Goal: Find contact information: Find contact information

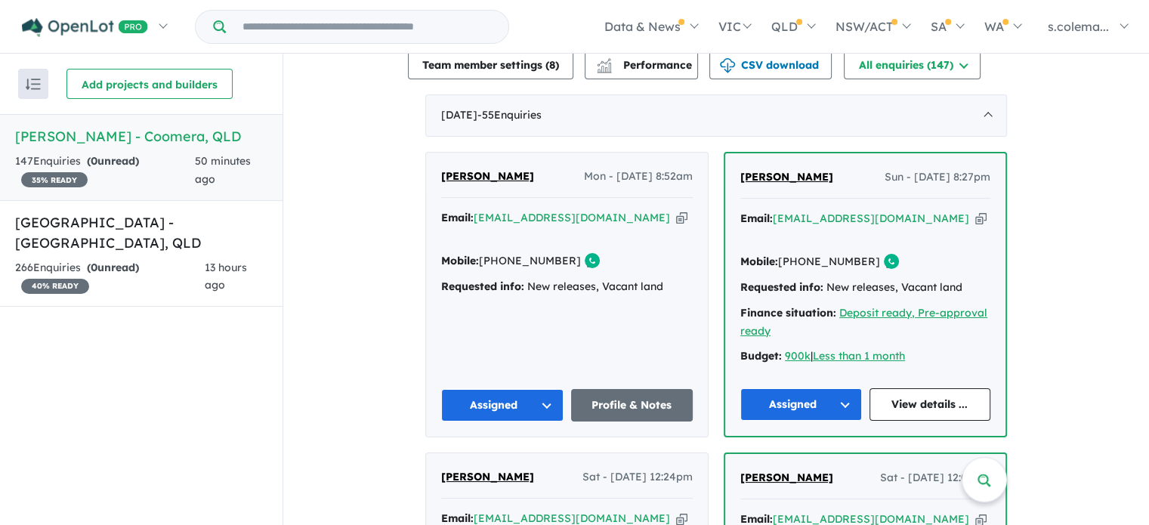
scroll to position [493, 0]
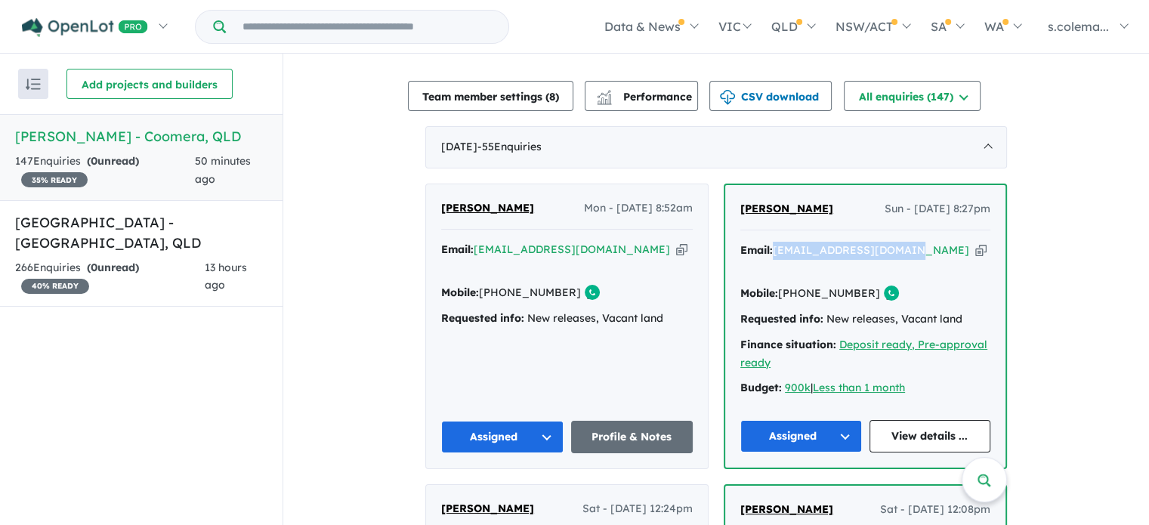
drag, startPoint x: 900, startPoint y: 239, endPoint x: 774, endPoint y: 247, distance: 126.4
click at [774, 247] on div "Email: aldrinefrank@gmail.com Copied!" at bounding box center [865, 260] width 250 height 36
copy a%20Novella%20Waters%20-%20Coomera"] "[EMAIL_ADDRESS][DOMAIN_NAME]"
drag, startPoint x: 815, startPoint y: 201, endPoint x: 737, endPoint y: 200, distance: 77.8
click at [740, 200] on div "Aldrine Frank Sun - 28/09/2025, 8:27pm" at bounding box center [865, 215] width 250 height 30
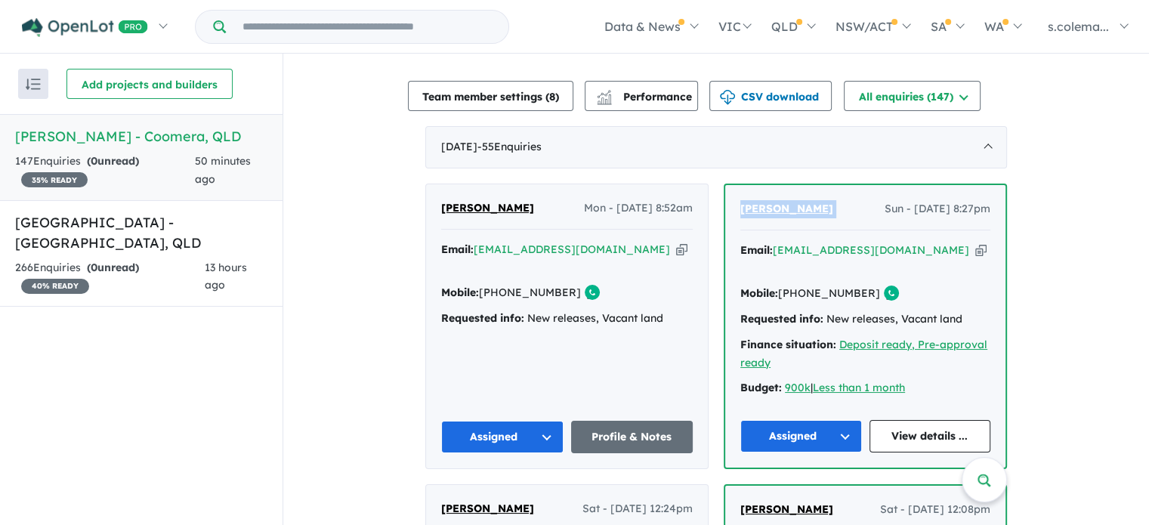
copy span "[PERSON_NAME]"
drag, startPoint x: 854, startPoint y: 270, endPoint x: 799, endPoint y: 269, distance: 55.2
click at [799, 286] on link "[PHONE_NUMBER]" at bounding box center [829, 293] width 102 height 14
copy link "421 979 697"
drag, startPoint x: 626, startPoint y: 238, endPoint x: 474, endPoint y: 237, distance: 151.1
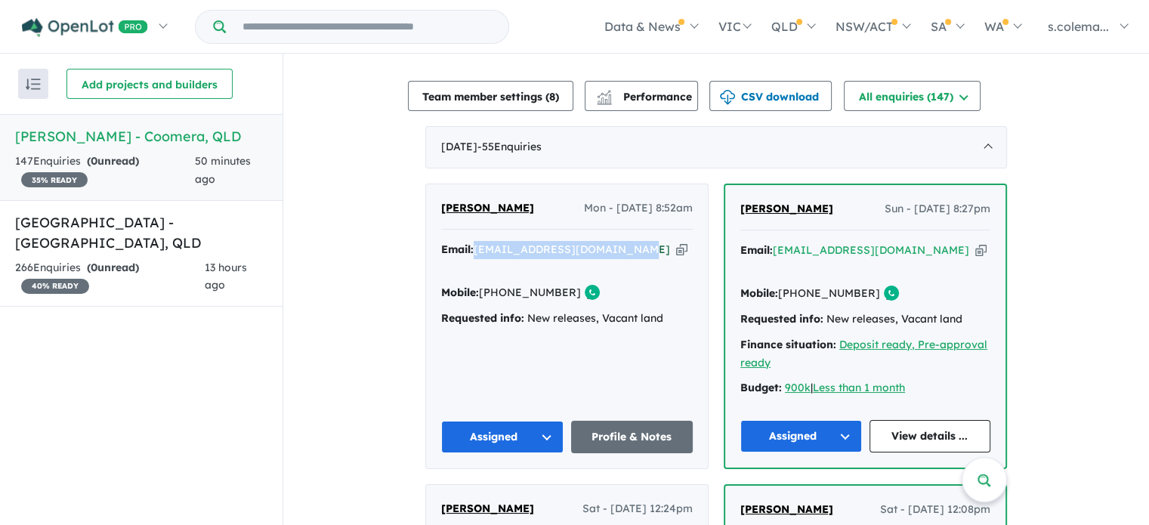
click at [474, 241] on div "Email: harrymrlonely.01@gmail.com Copied!" at bounding box center [567, 259] width 252 height 36
copy a%20Novella%20Waters%20-%20Coomera"] "[EMAIL_ADDRESS][DOMAIN_NAME]"
drag, startPoint x: 520, startPoint y: 196, endPoint x: 439, endPoint y: 197, distance: 80.8
click at [441, 199] on div "Harnek Singh Mon - 29/09/2025, 8:52am" at bounding box center [567, 214] width 252 height 30
copy span "[PERSON_NAME]"
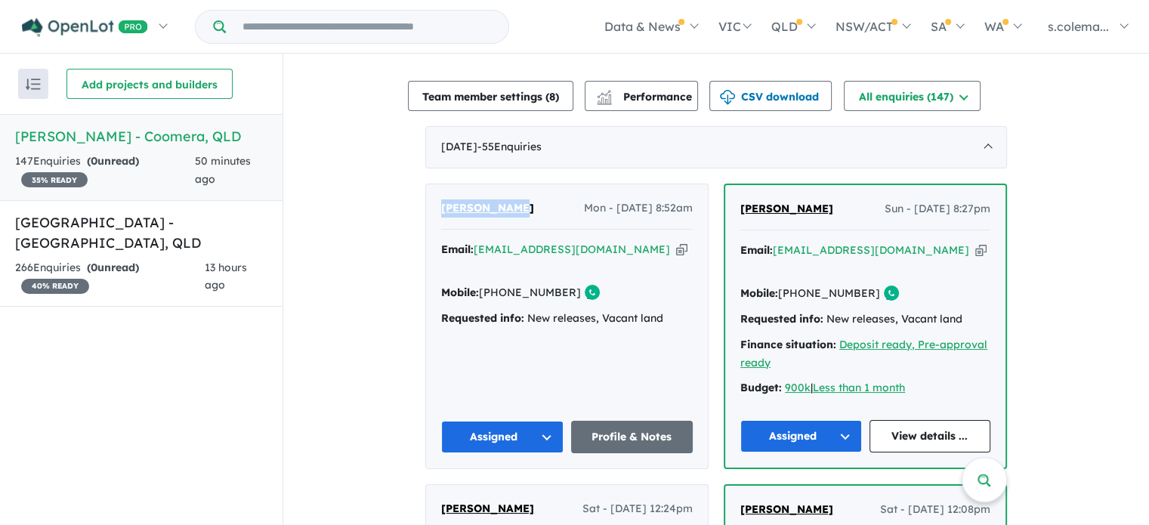
drag, startPoint x: 562, startPoint y: 271, endPoint x: 501, endPoint y: 274, distance: 61.3
click at [501, 273] on div "Email: harrymrlonely.01@gmail.com Copied! Mobile: +61 405 973 640 Copied! Reque…" at bounding box center [567, 288] width 252 height 94
copy div "Copied! Requested i"
click at [515, 307] on div "Harnek Singh Mon - 29/09/2025, 8:52am Email: harrymrlonely.01@gmail.com Copied!…" at bounding box center [567, 326] width 282 height 284
drag, startPoint x: 561, startPoint y: 260, endPoint x: 501, endPoint y: 263, distance: 60.5
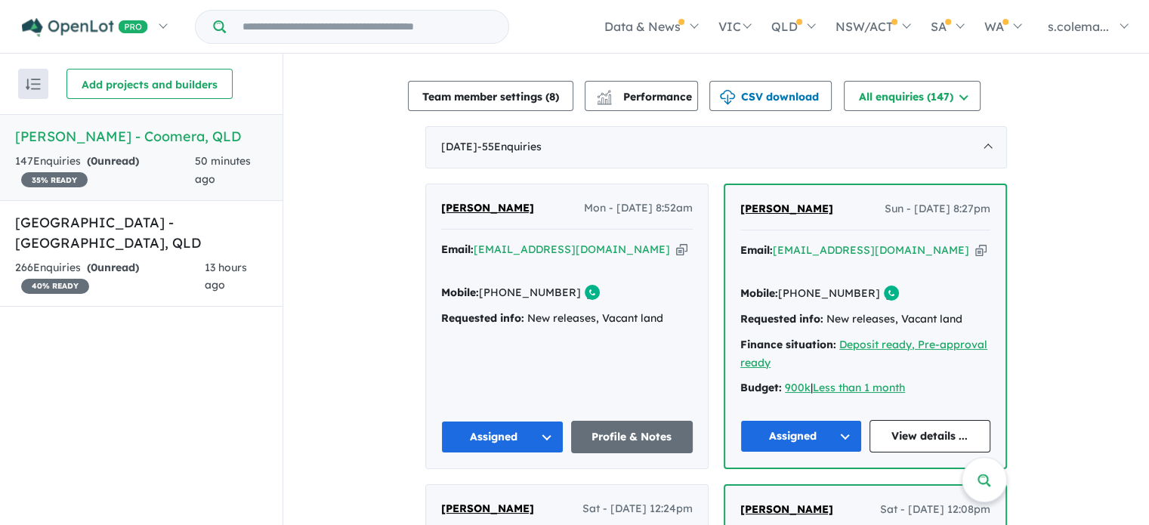
click at [501, 284] on div "Mobile: +61 405 973 640 Copied!" at bounding box center [567, 293] width 252 height 18
copy link "405 973 640"
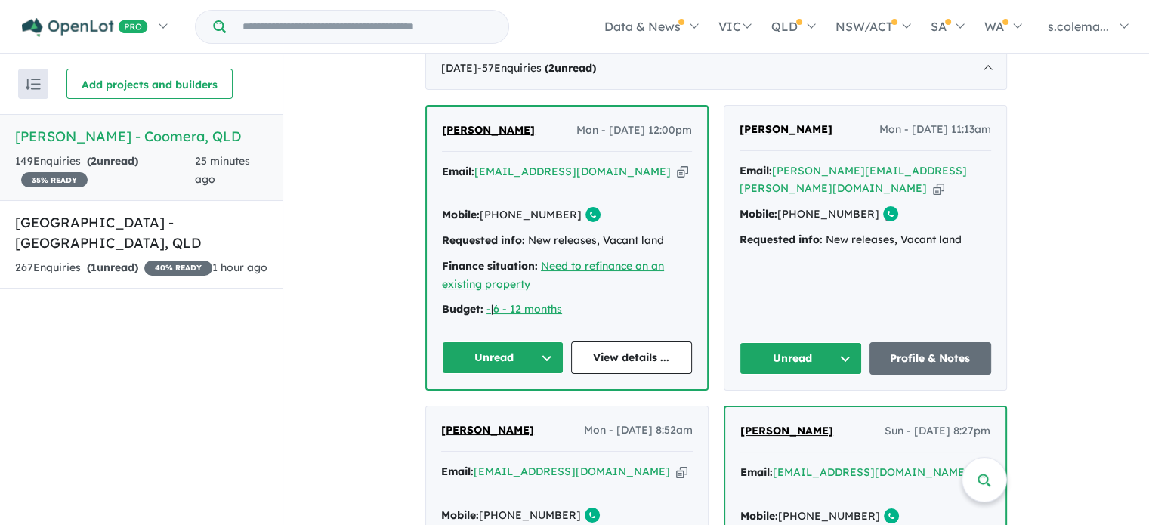
scroll to position [568, 0]
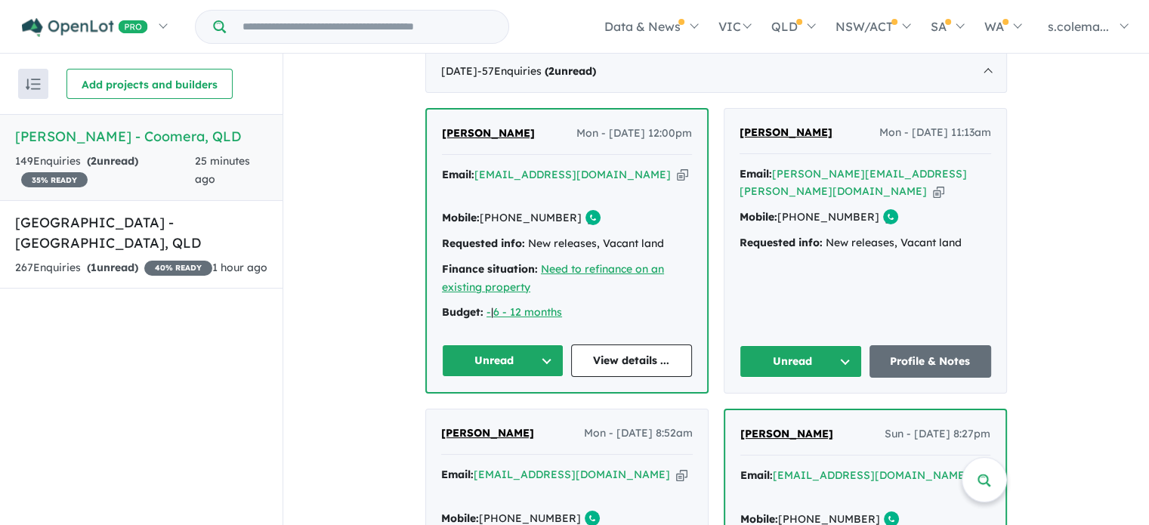
click at [536, 344] on button "Unread" at bounding box center [503, 360] width 122 height 32
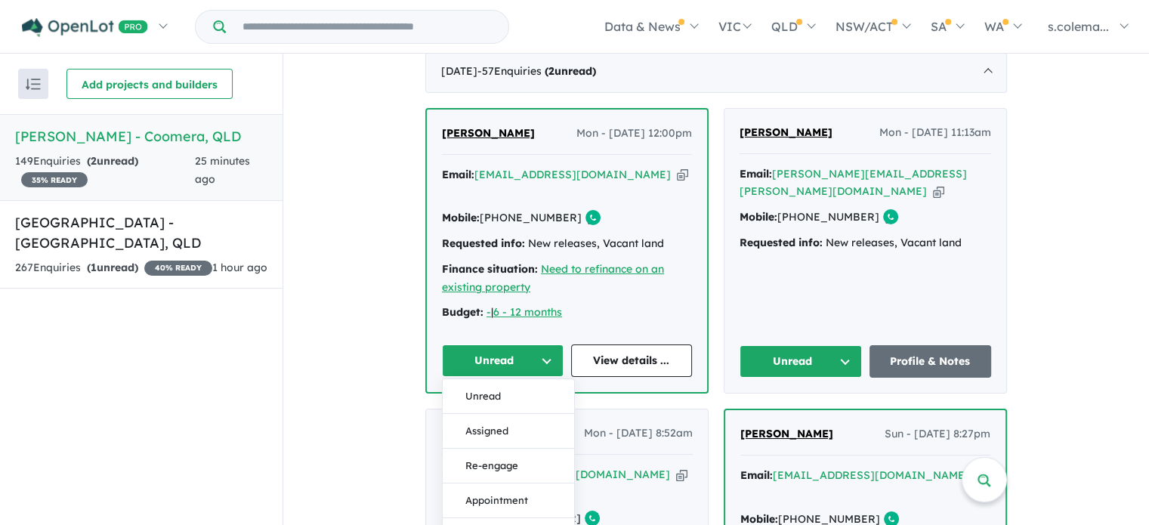
drag, startPoint x: 506, startPoint y: 402, endPoint x: 618, endPoint y: 385, distance: 113.0
click at [506, 414] on button "Assigned" at bounding box center [508, 431] width 131 height 35
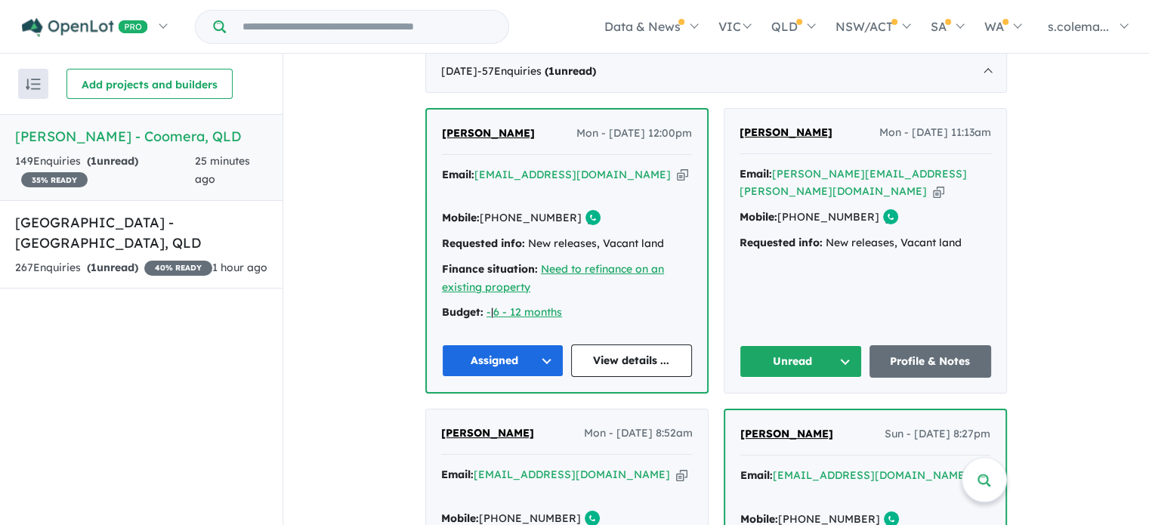
click at [840, 345] on button "Unread" at bounding box center [801, 361] width 122 height 32
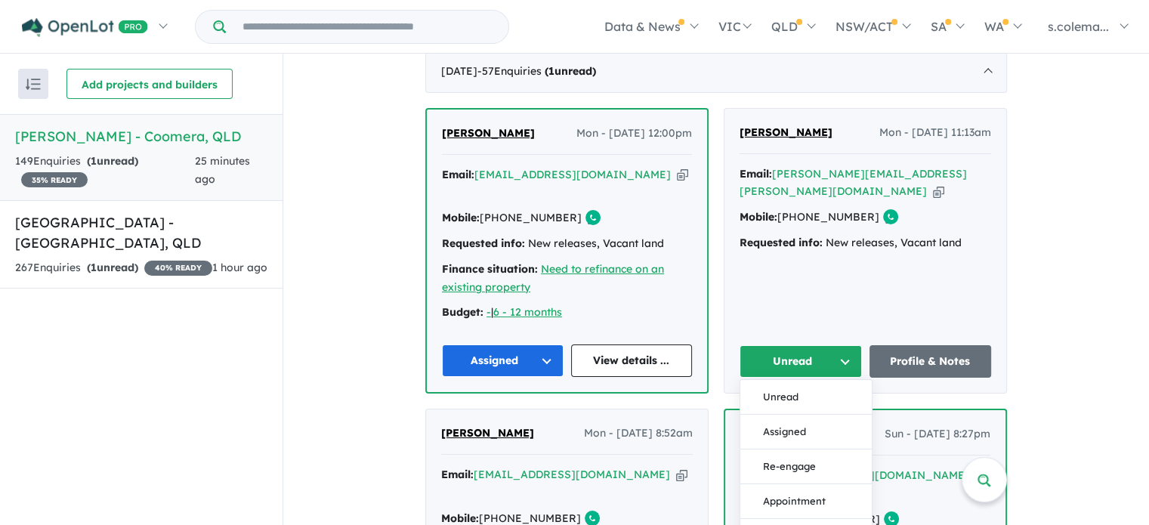
drag, startPoint x: 813, startPoint y: 398, endPoint x: 813, endPoint y: 371, distance: 27.2
click at [813, 415] on button "Assigned" at bounding box center [805, 432] width 131 height 35
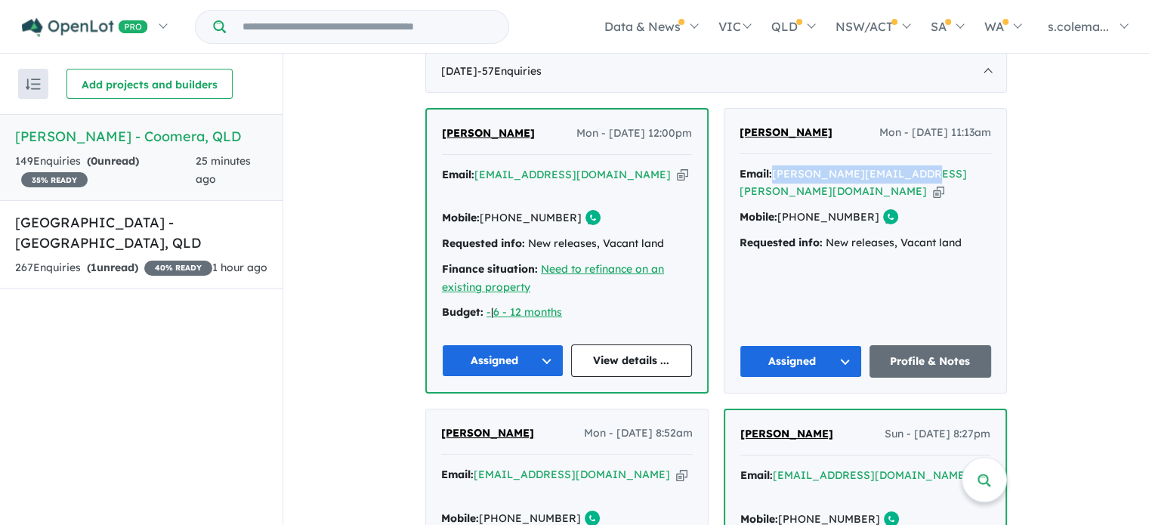
drag, startPoint x: 907, startPoint y: 165, endPoint x: 771, endPoint y: 166, distance: 135.2
click at [771, 166] on div "Email: [PERSON_NAME][EMAIL_ADDRESS][PERSON_NAME][DOMAIN_NAME] Copied!" at bounding box center [866, 183] width 252 height 36
copy a%20Novella%20Waters%20-%20Coomera"] "[PERSON_NAME][EMAIL_ADDRESS][PERSON_NAME][DOMAIN_NAME]"
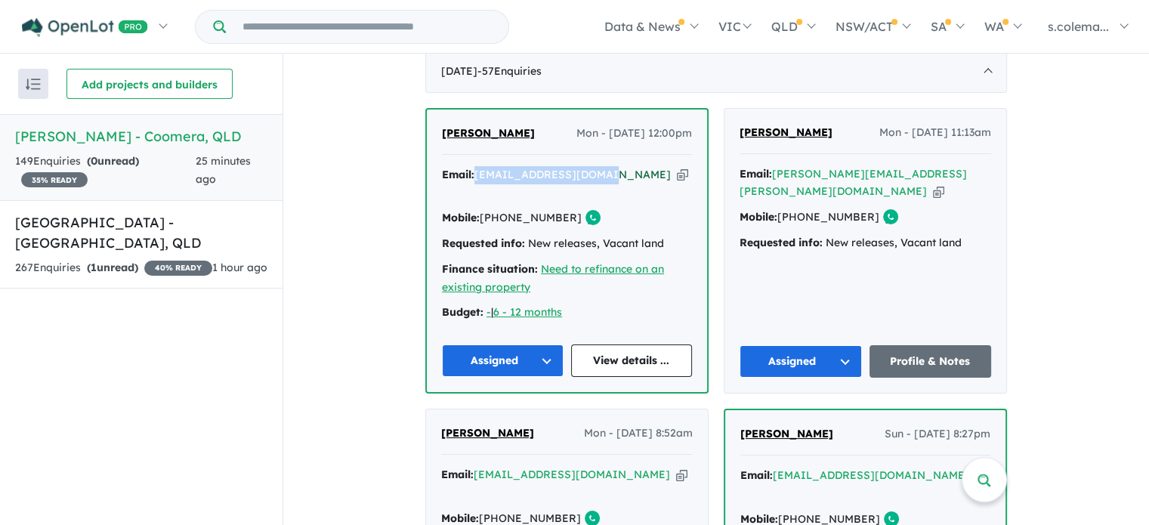
drag, startPoint x: 602, startPoint y: 164, endPoint x: 476, endPoint y: 168, distance: 126.2
click at [476, 168] on div "Email: [EMAIL_ADDRESS][DOMAIN_NAME] Copied!" at bounding box center [567, 184] width 250 height 36
copy a%20Novella%20Waters%20-%20Coomera"] "[EMAIL_ADDRESS][DOMAIN_NAME]"
drag, startPoint x: 535, startPoint y: 120, endPoint x: 439, endPoint y: 119, distance: 95.9
click at [442, 125] on div "[PERSON_NAME] - [DATE] 12:00pm" at bounding box center [567, 140] width 250 height 30
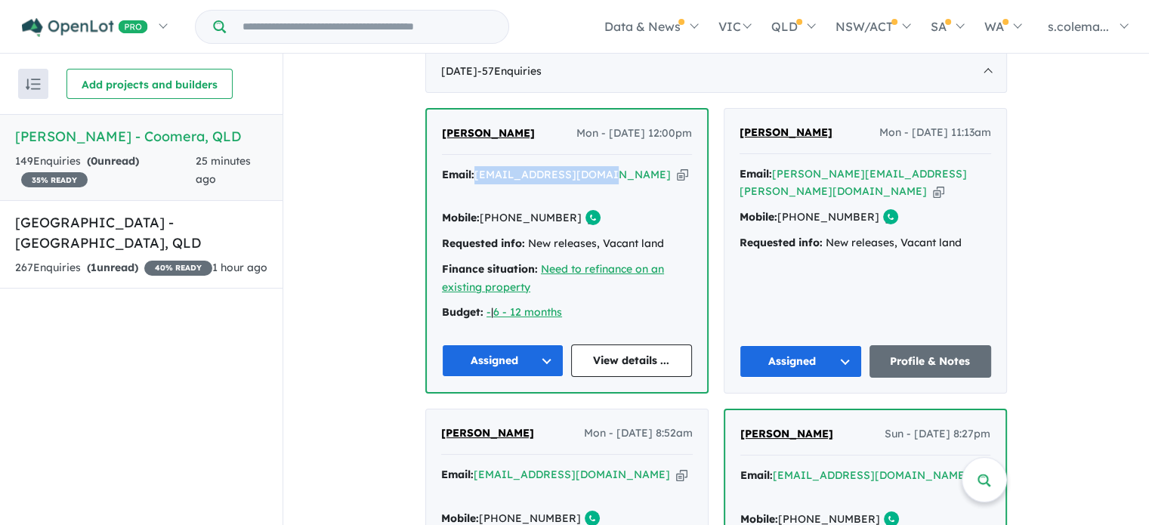
copy span "[PERSON_NAME]"
drag, startPoint x: 557, startPoint y: 187, endPoint x: 499, endPoint y: 190, distance: 57.5
click at [499, 211] on link "[PHONE_NUMBER]" at bounding box center [531, 218] width 102 height 14
copy link "413 287 738"
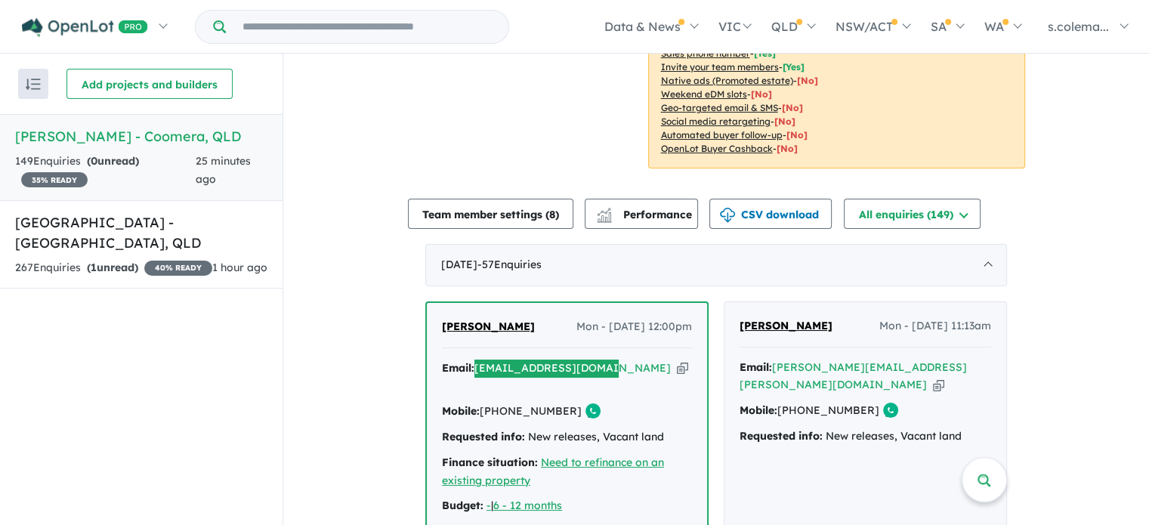
scroll to position [115, 0]
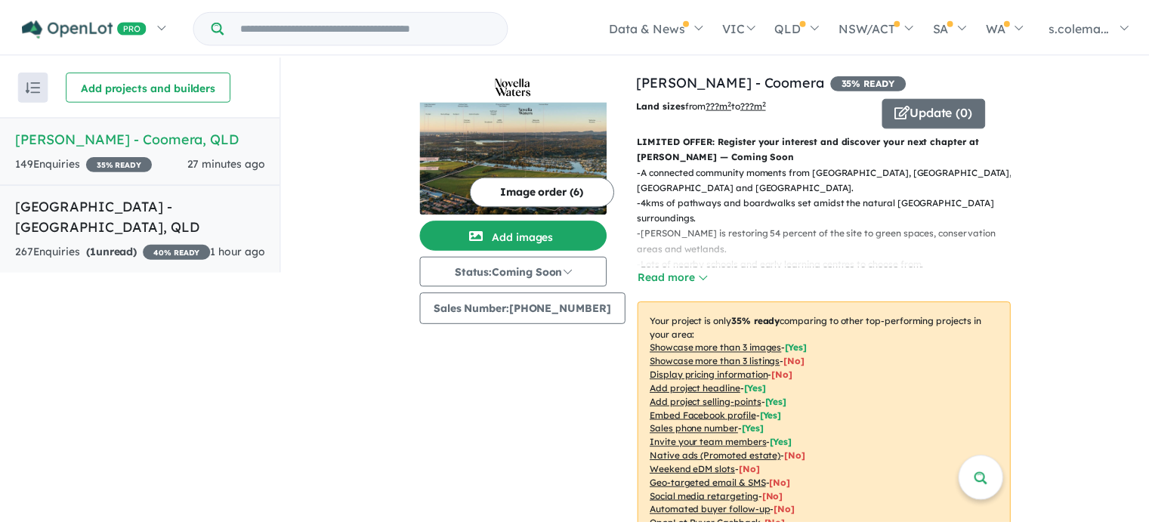
scroll to position [2, 0]
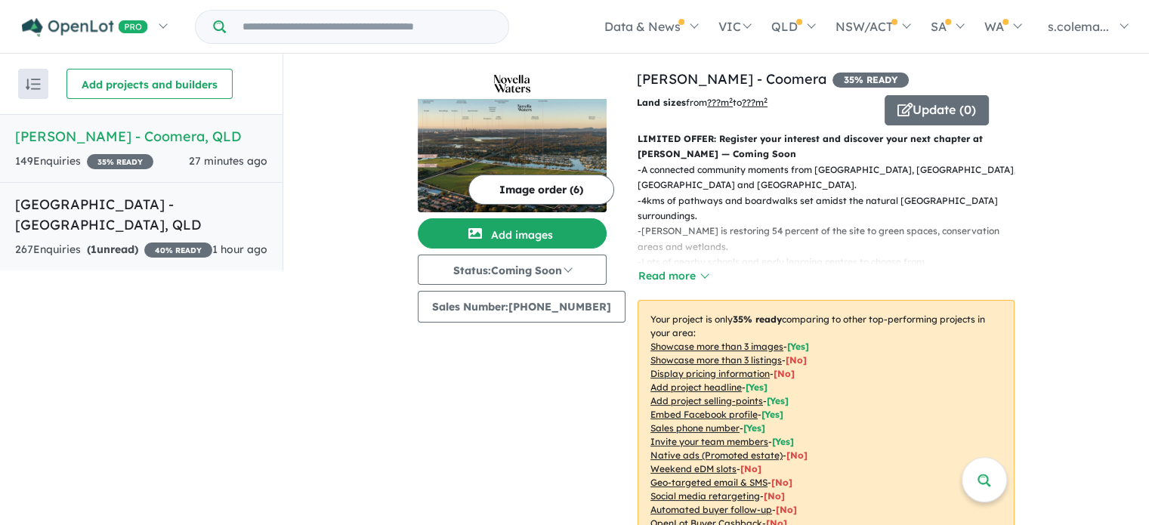
click at [122, 209] on h5 "[GEOGRAPHIC_DATA] - [GEOGRAPHIC_DATA] , [GEOGRAPHIC_DATA]" at bounding box center [141, 214] width 252 height 41
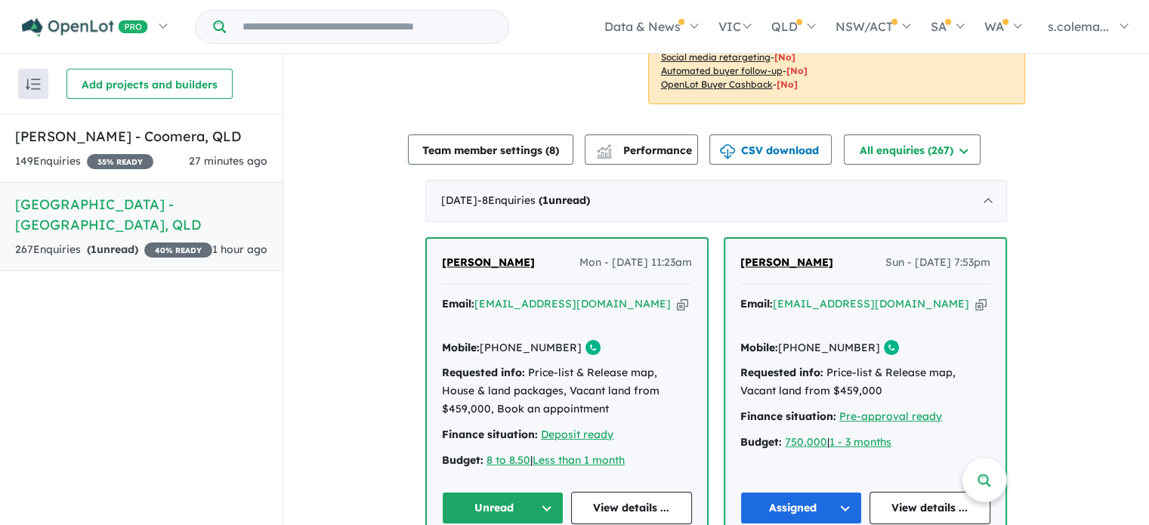
scroll to position [487, 0]
